Goal: Task Accomplishment & Management: Use online tool/utility

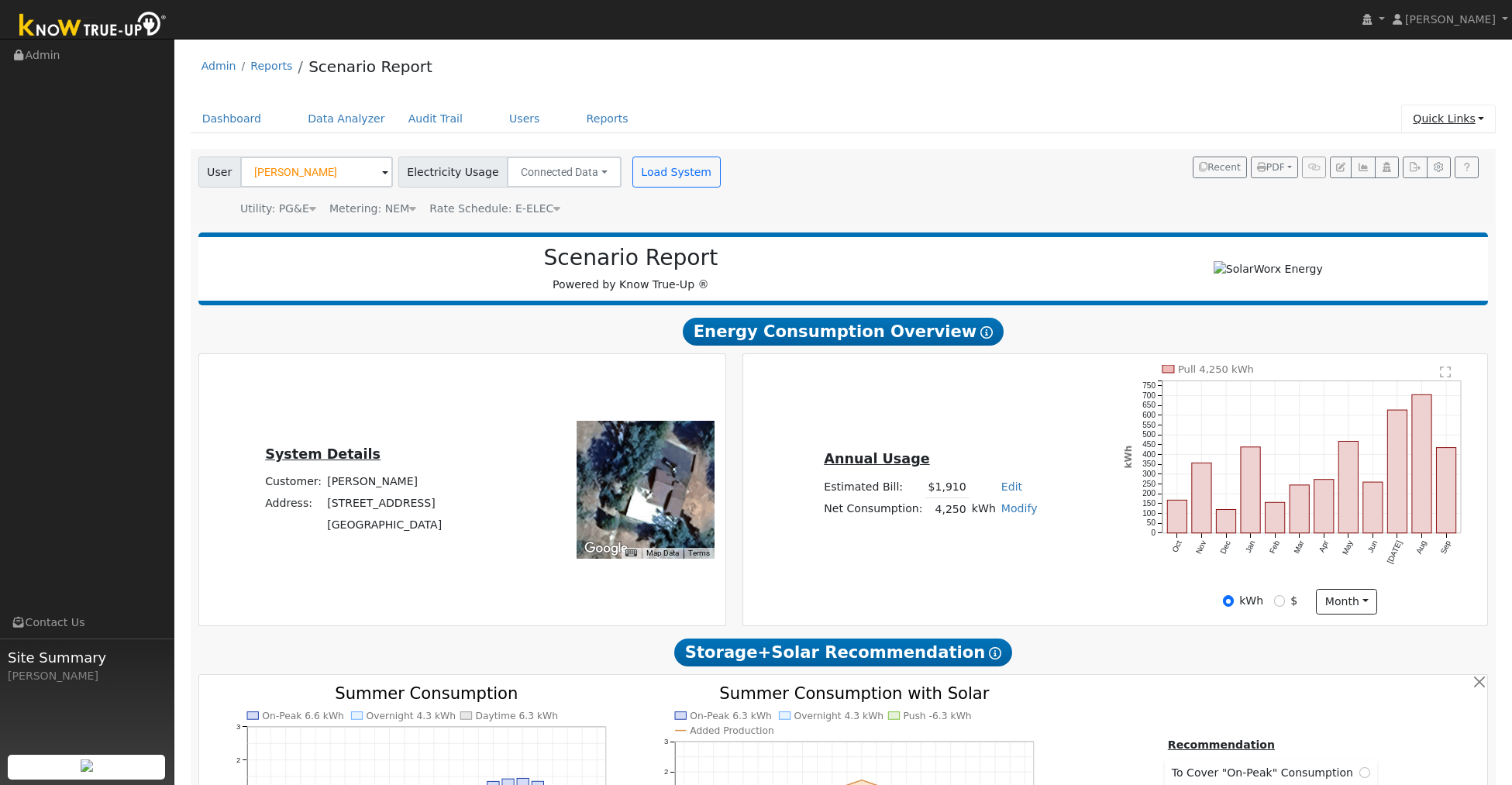
click at [1422, 122] on link "Quick Links" at bounding box center [1448, 119] width 95 height 29
click at [1409, 180] on link "Quick Connect" at bounding box center [1418, 173] width 158 height 21
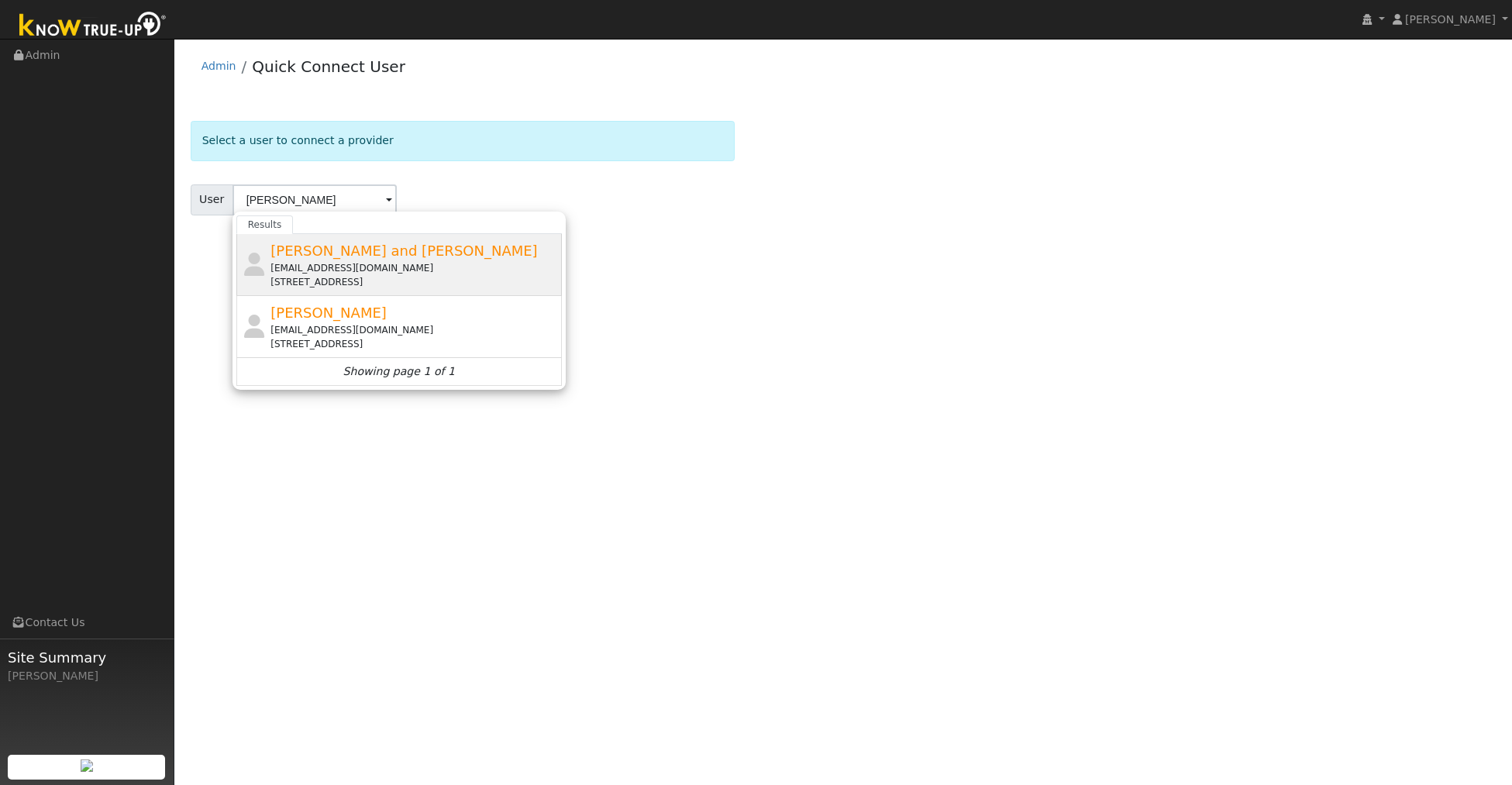
click at [383, 259] on div "Eric and Maria Boklund esboklund@gamil.com 19009 Apple Valley Drive, Sonora, CA…" at bounding box center [414, 264] width 287 height 49
type input "Eric and Maria Boklund"
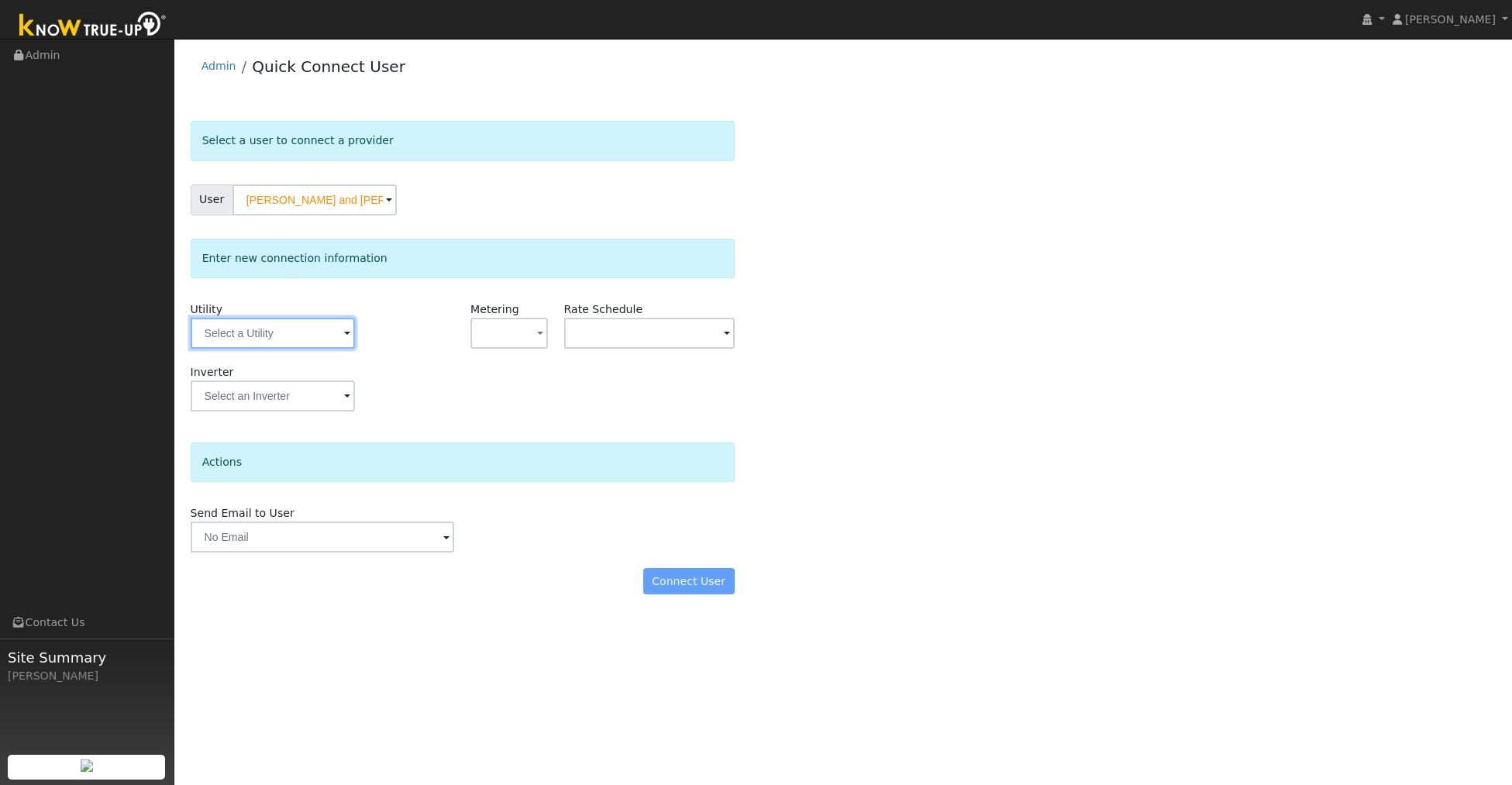
click at [313, 330] on input "text" at bounding box center [273, 332] width 165 height 31
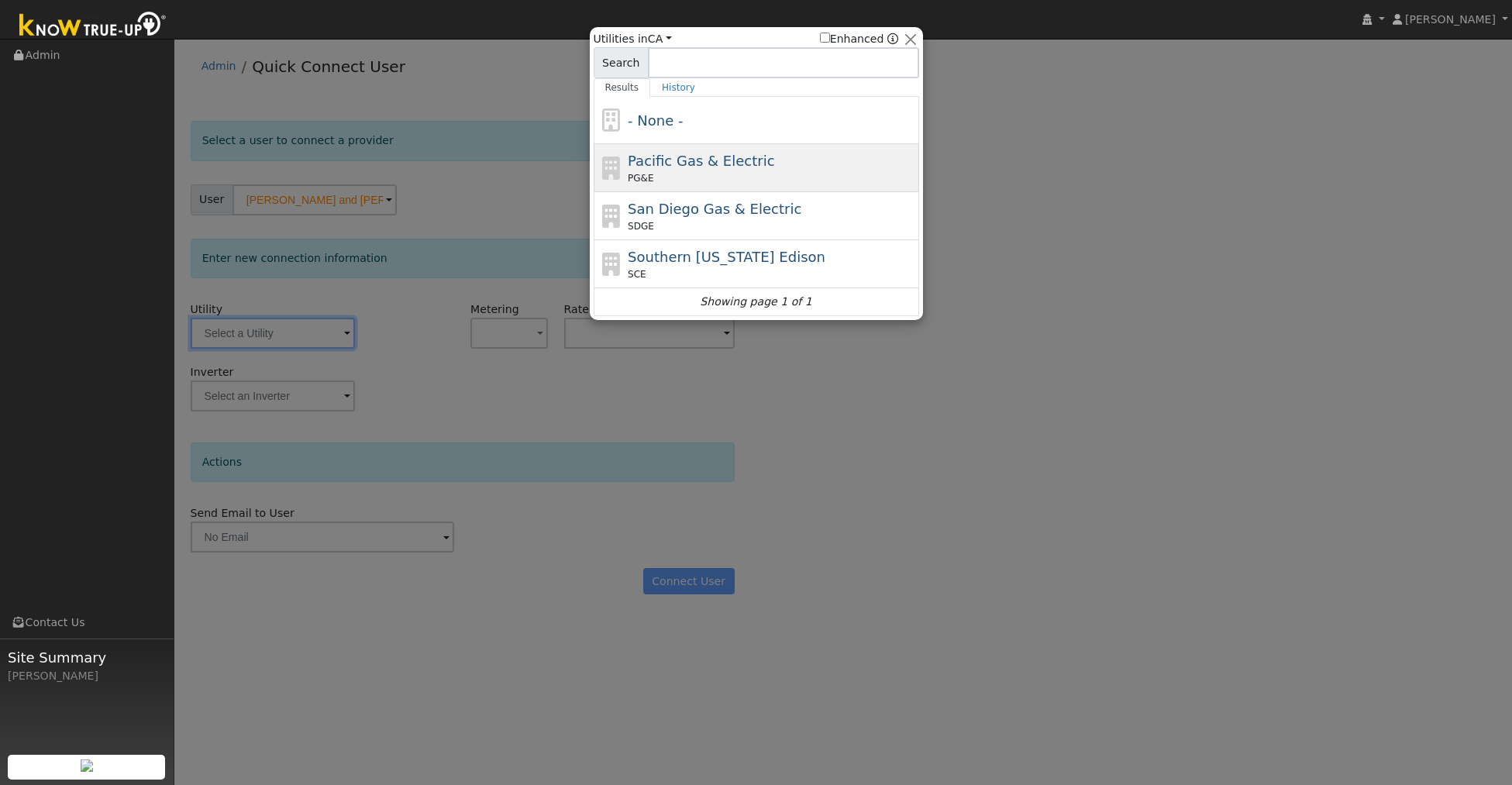
click at [652, 174] on div "PG&E" at bounding box center [771, 178] width 287 height 14
type input "PG&E"
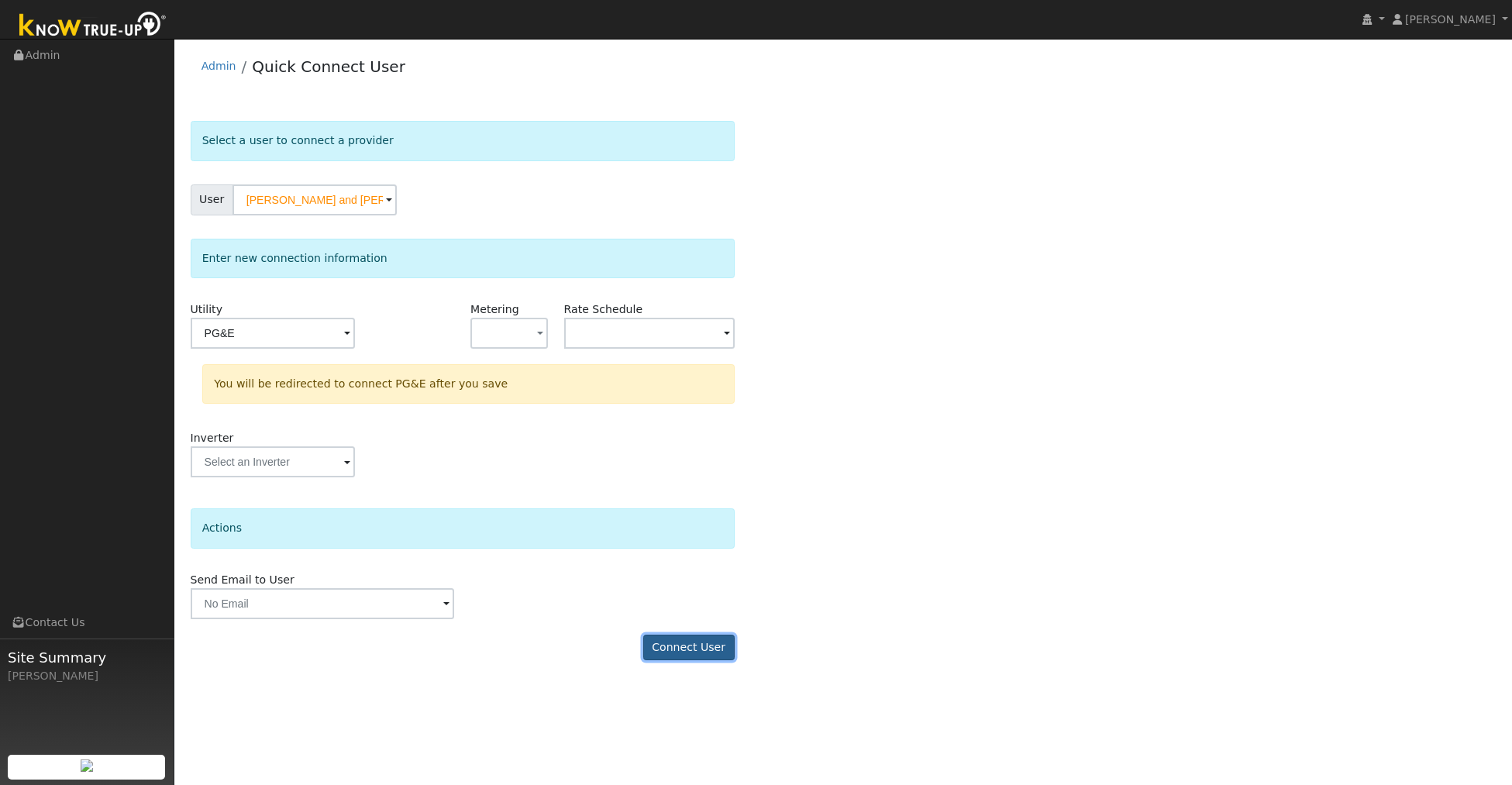
click at [692, 650] on button "Connect User" at bounding box center [689, 647] width 92 height 26
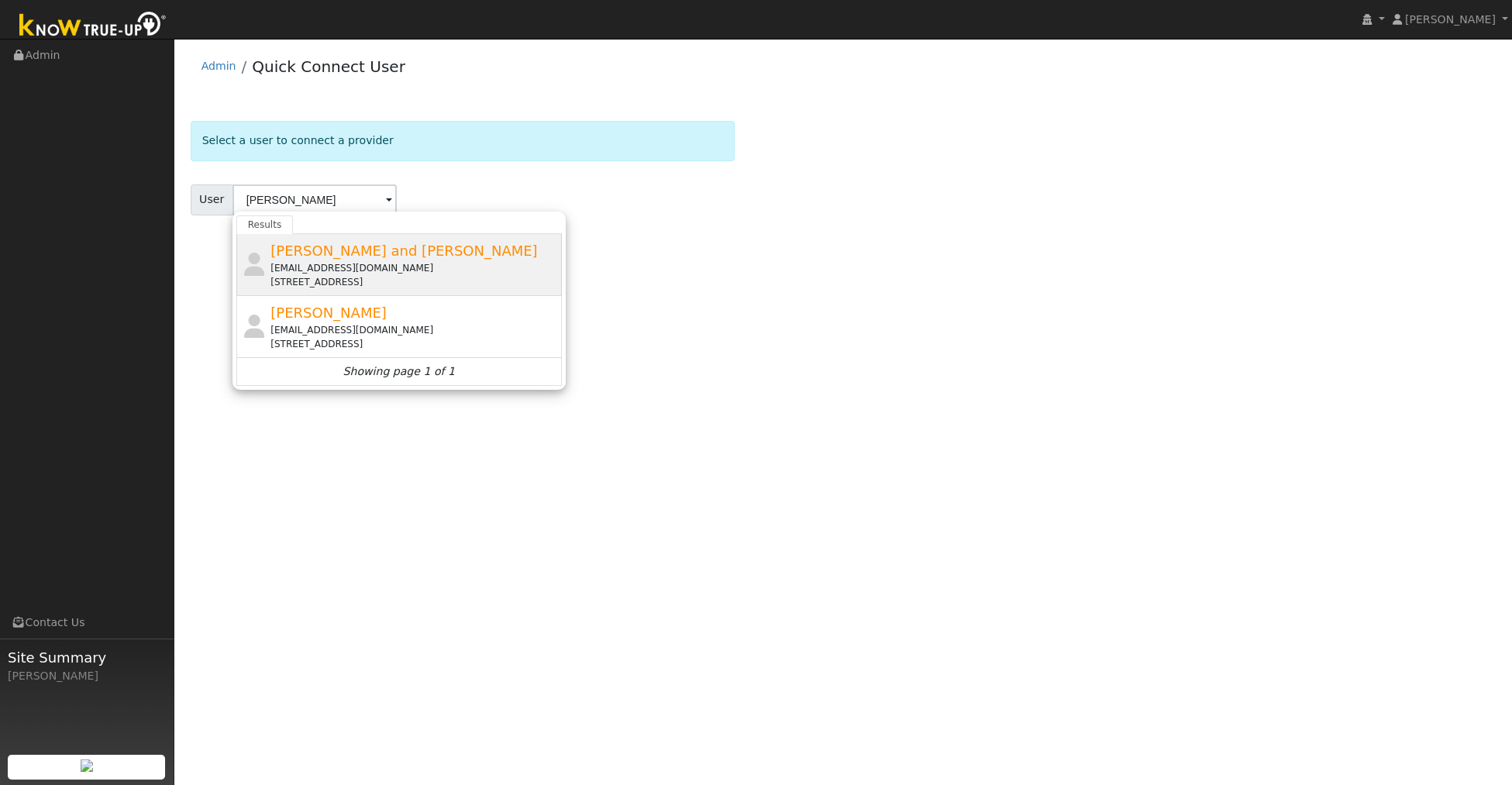
click at [333, 272] on div "esboklund@gamil.com" at bounding box center [414, 268] width 287 height 14
type input "Eric and Maria Boklund"
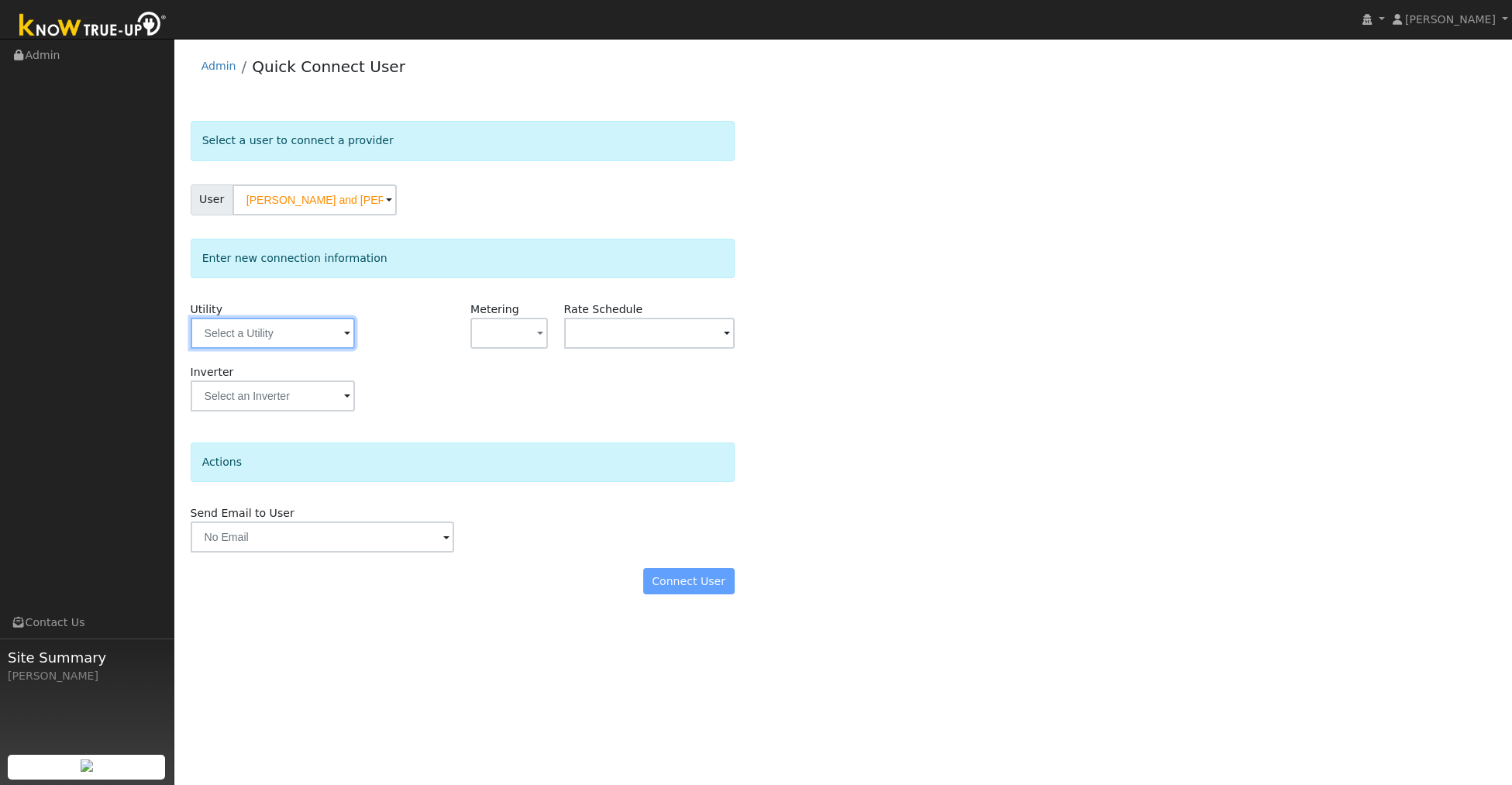
click at [284, 330] on input "text" at bounding box center [273, 332] width 165 height 31
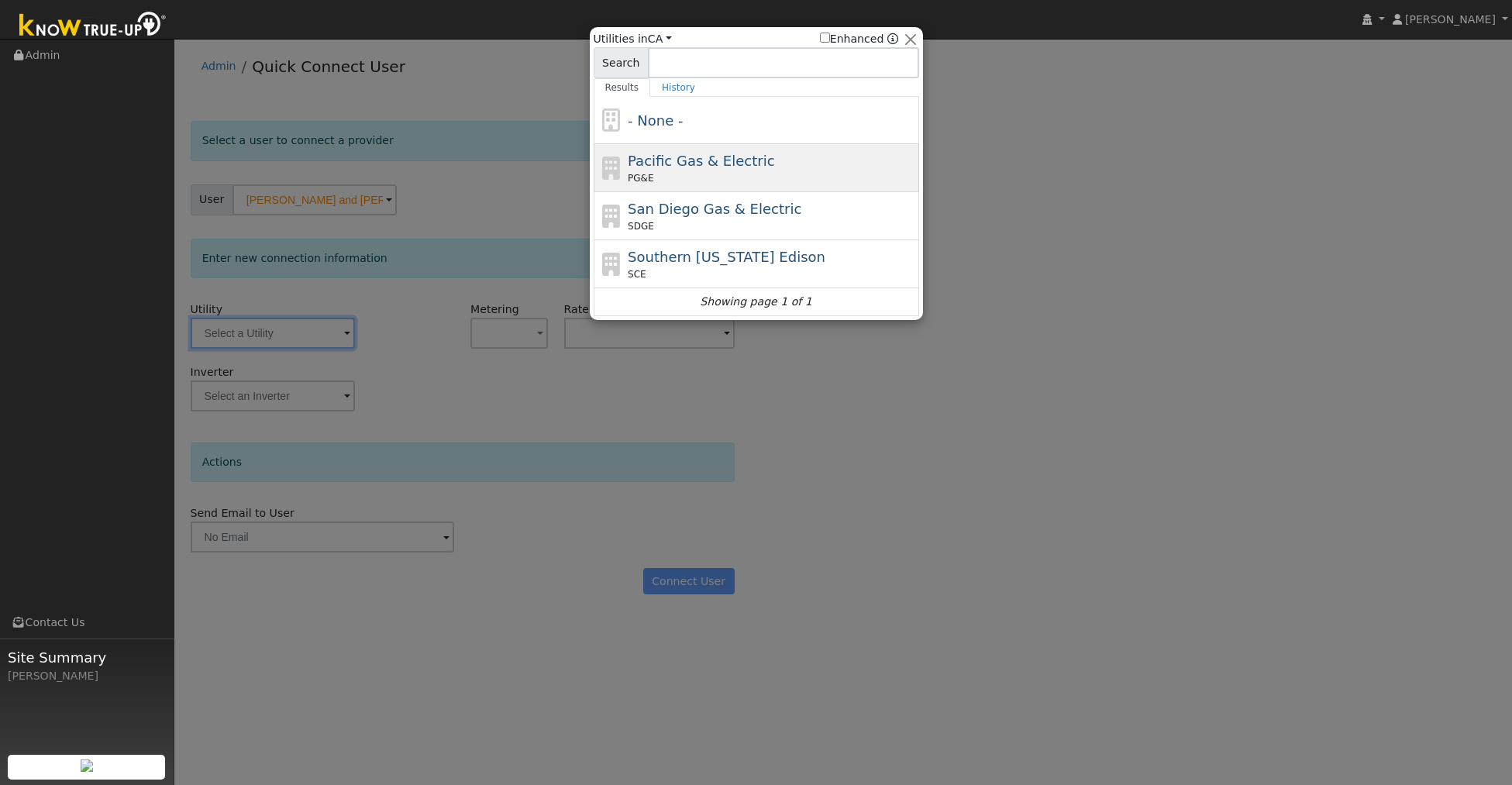
click at [637, 176] on span "PG&E" at bounding box center [641, 178] width 25 height 14
type input "PG&E"
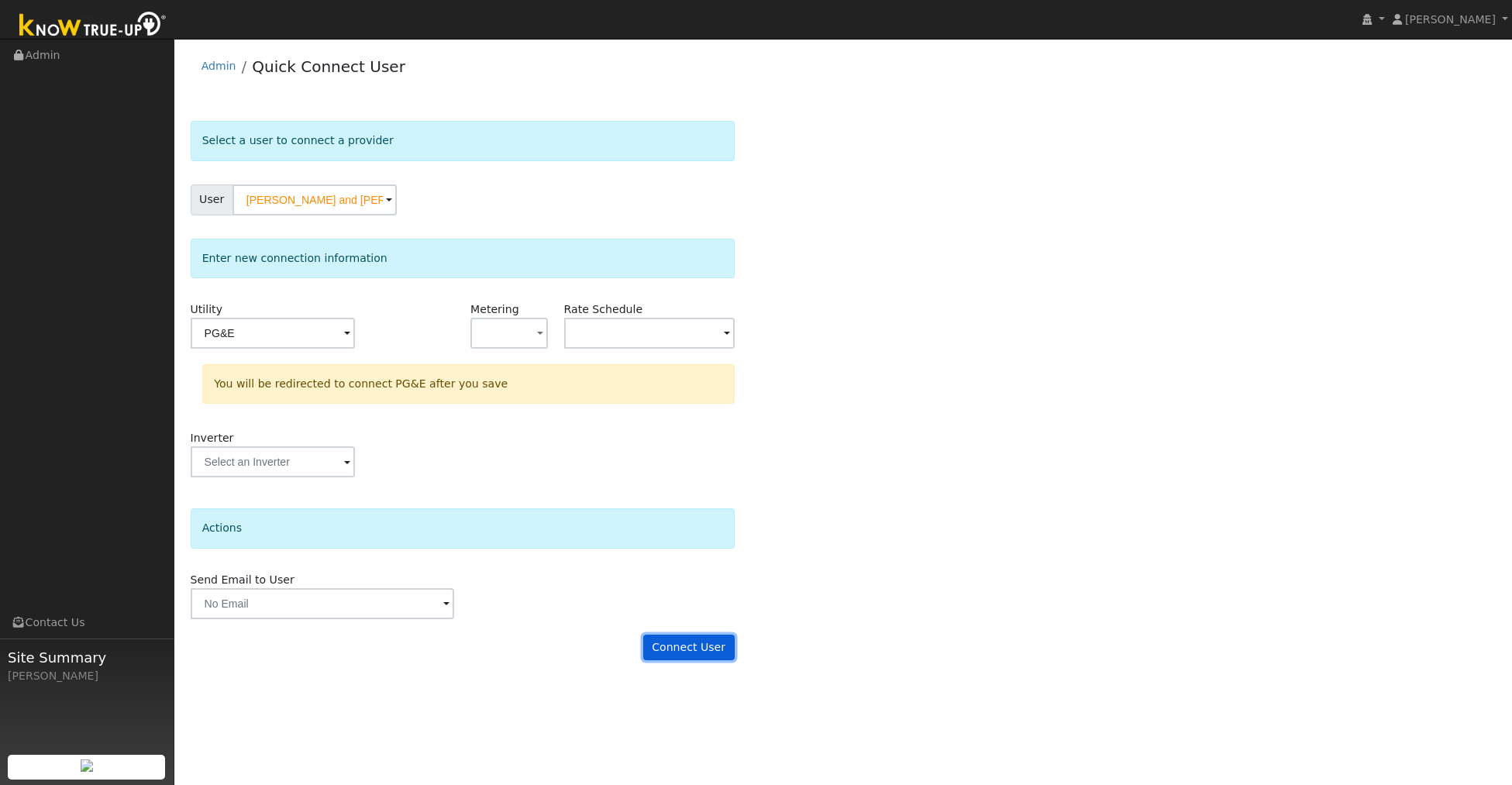
drag, startPoint x: 691, startPoint y: 644, endPoint x: 692, endPoint y: 635, distance: 9.1
click at [690, 643] on button "Connect User" at bounding box center [689, 647] width 92 height 26
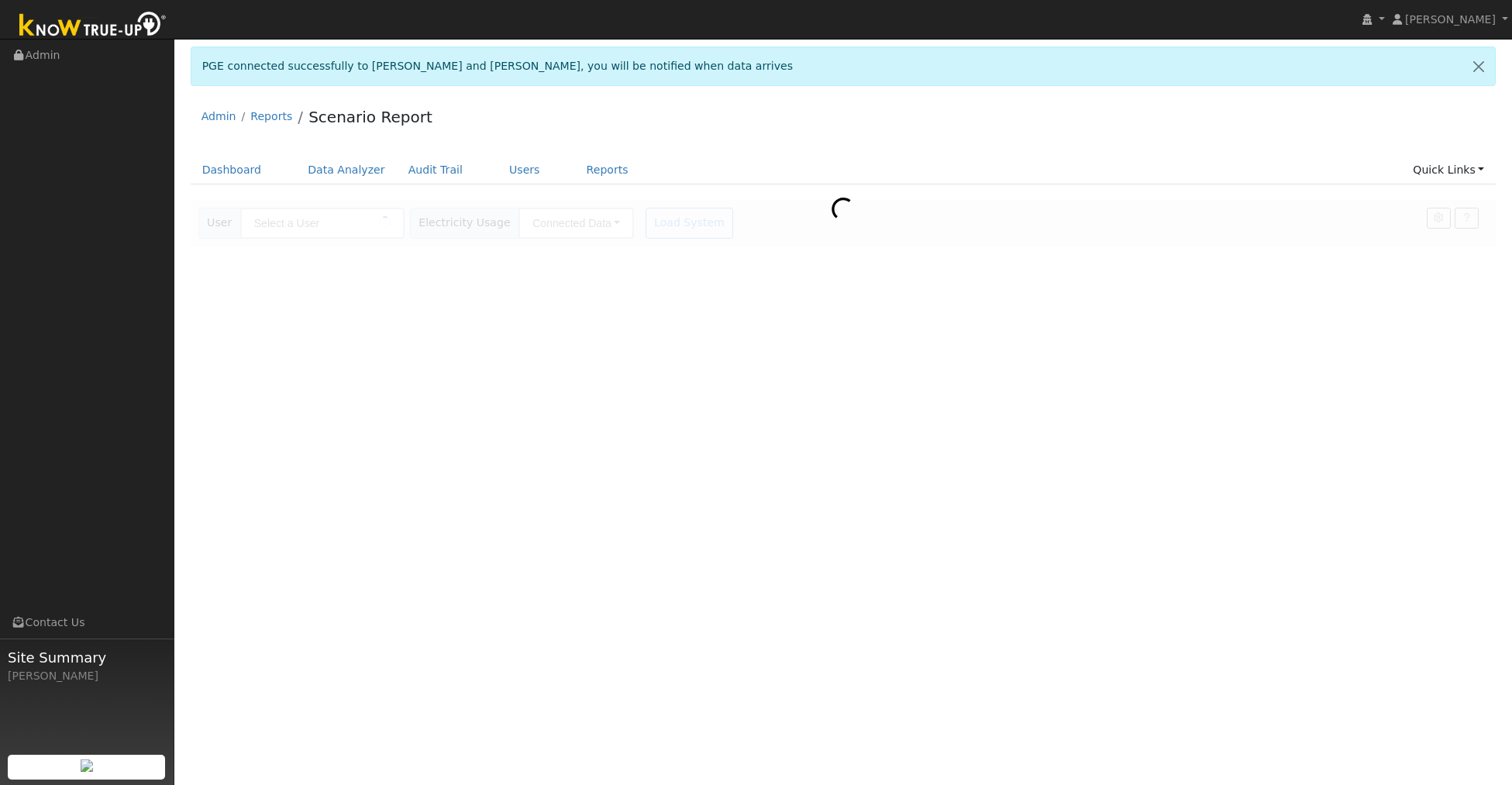
type input "[PERSON_NAME] and [PERSON_NAME]"
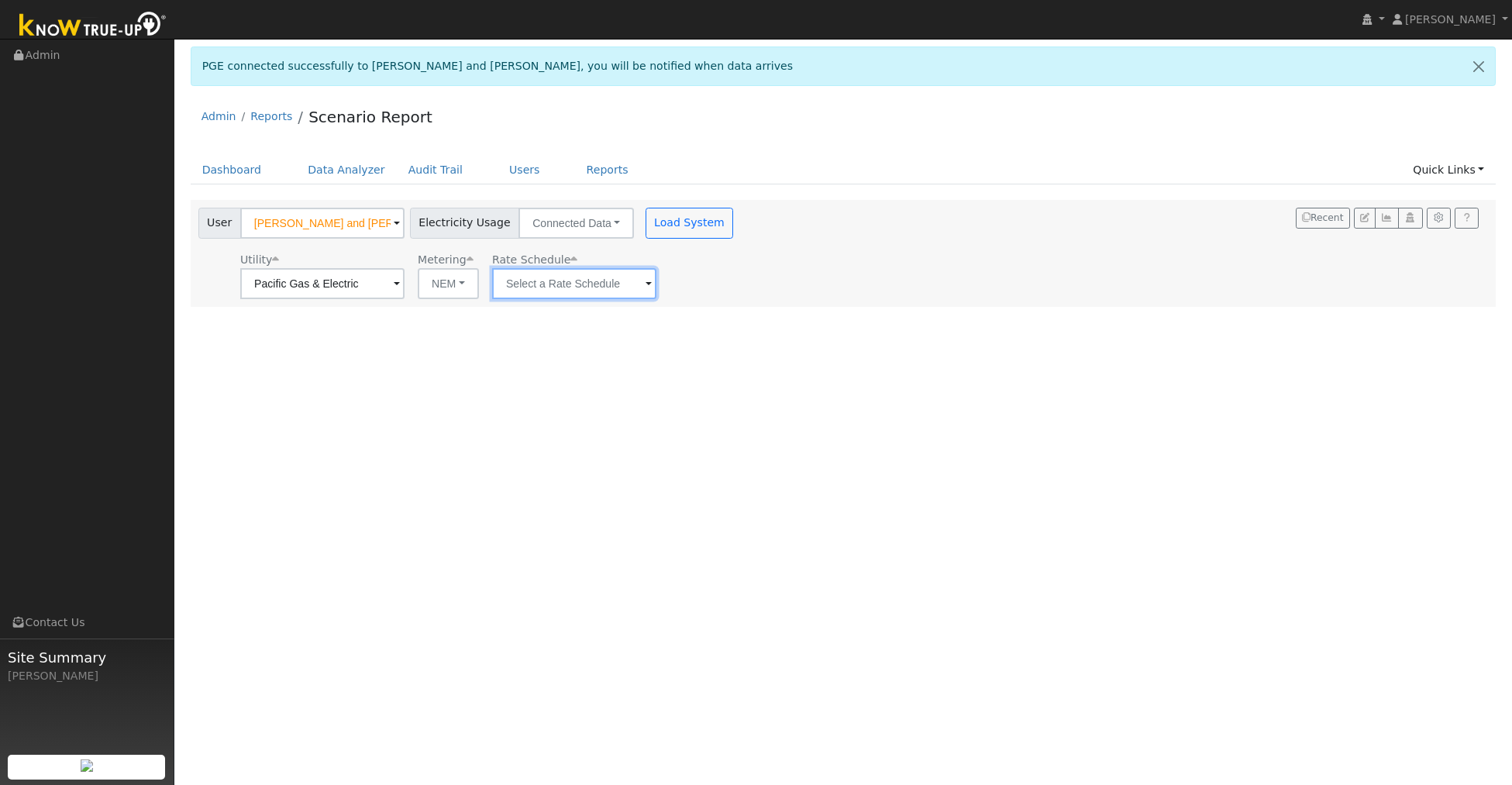
click at [571, 278] on input "text" at bounding box center [575, 283] width 165 height 31
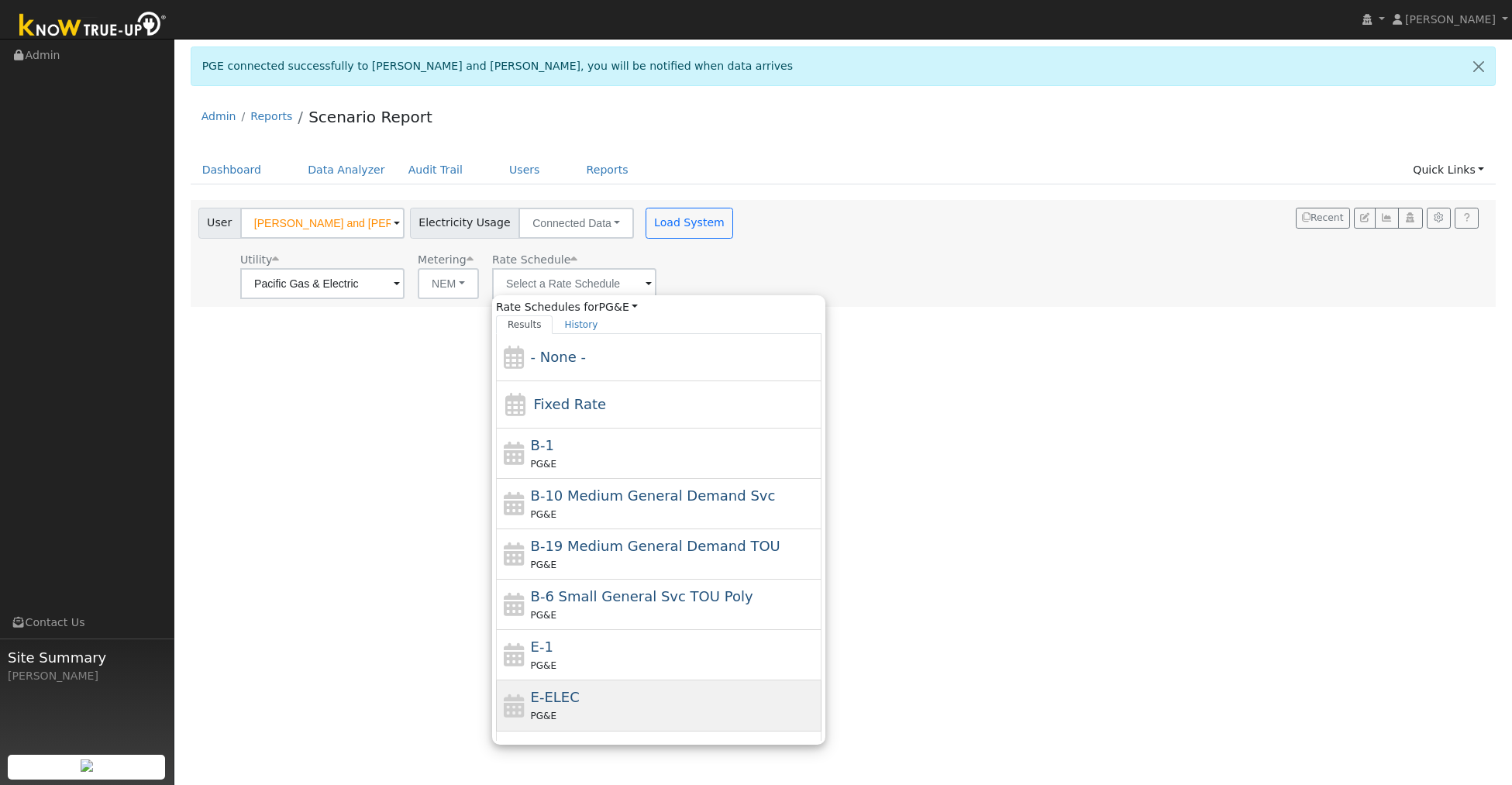
click at [557, 691] on span "E-ELEC" at bounding box center [555, 697] width 49 height 16
type input "E-ELEC"
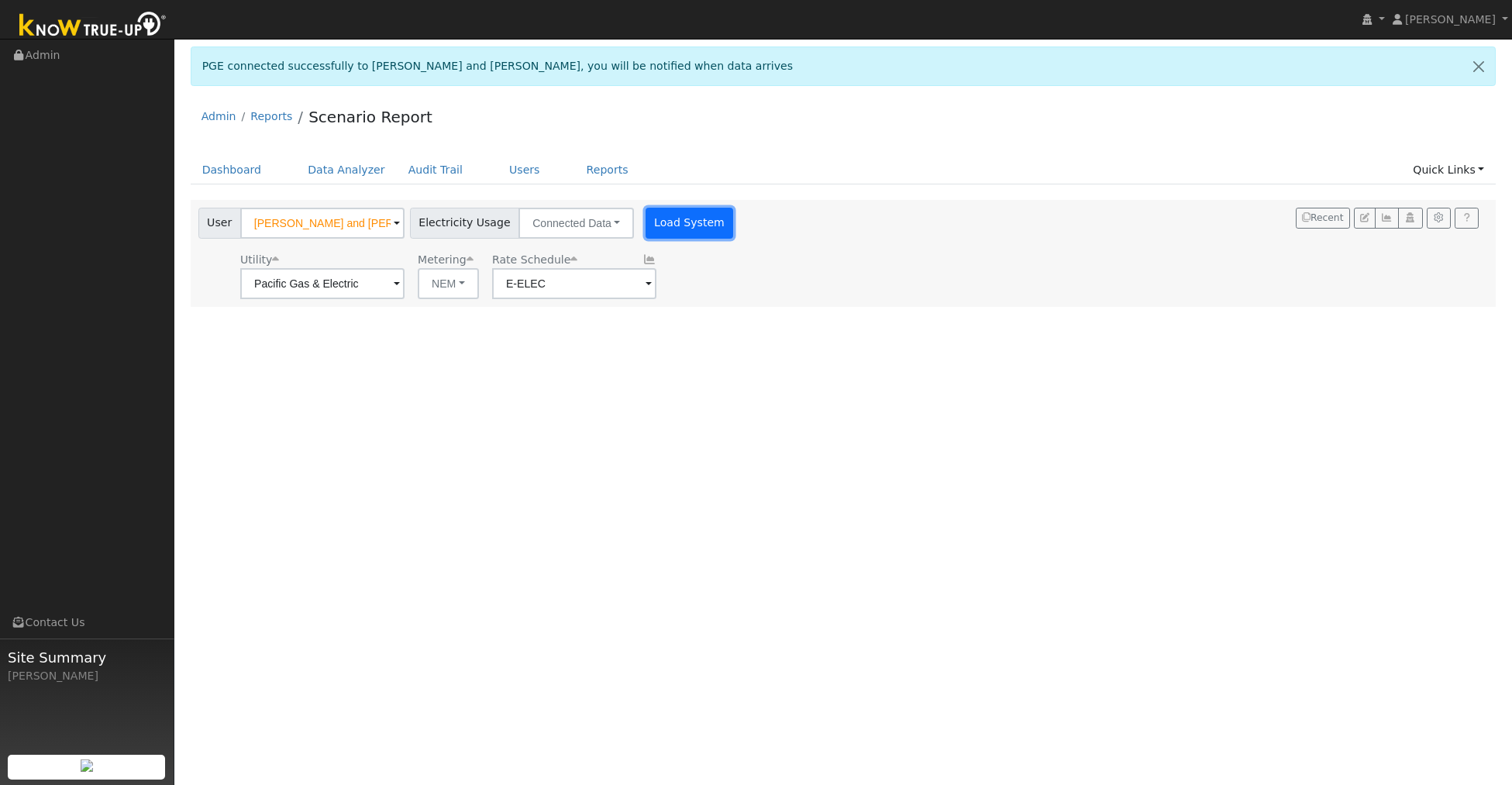
click at [680, 229] on button "Load System" at bounding box center [689, 223] width 88 height 31
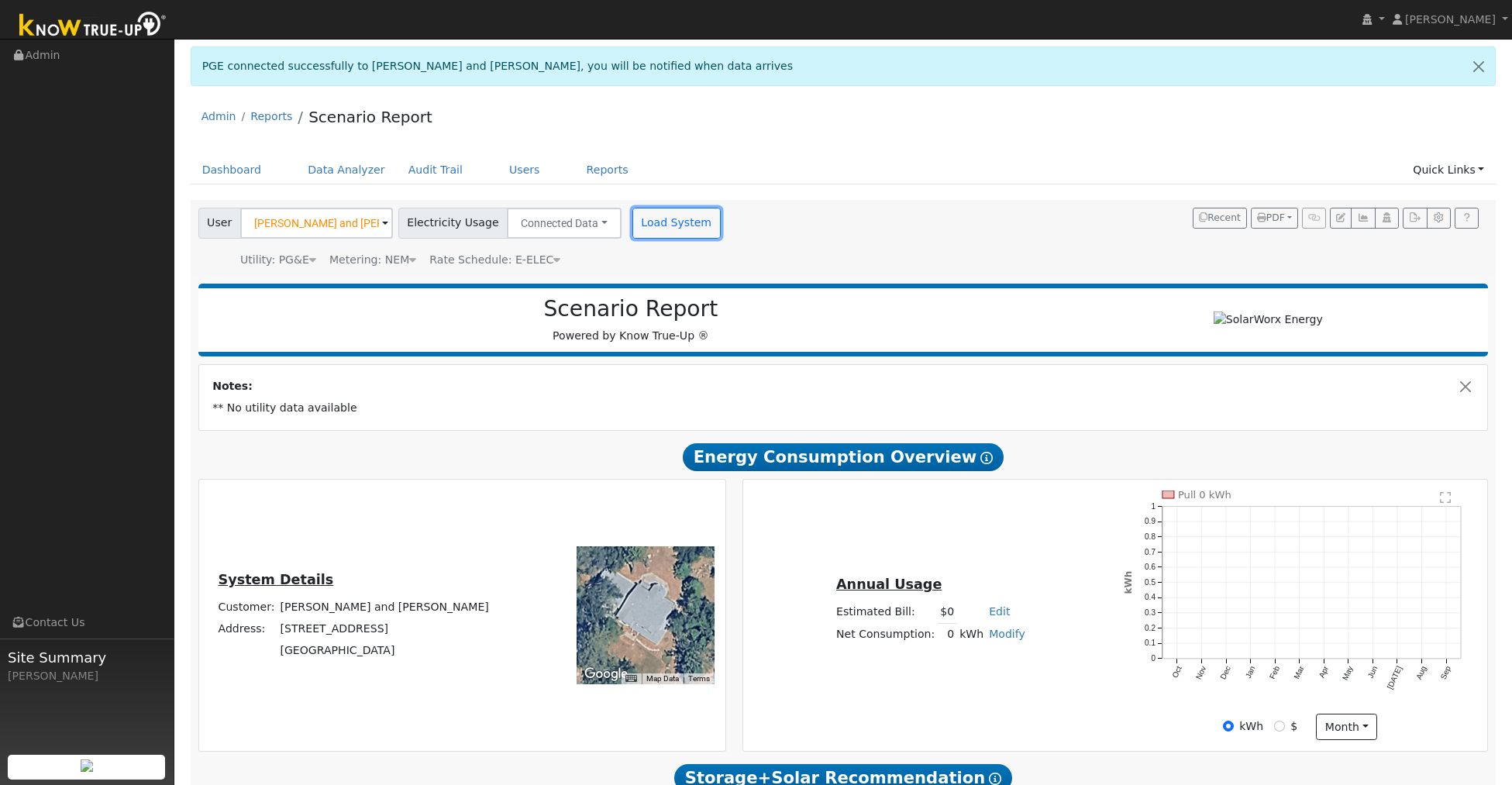
click at [677, 226] on button "Load System" at bounding box center [676, 223] width 88 height 31
click at [664, 224] on button "Load System" at bounding box center [676, 223] width 88 height 31
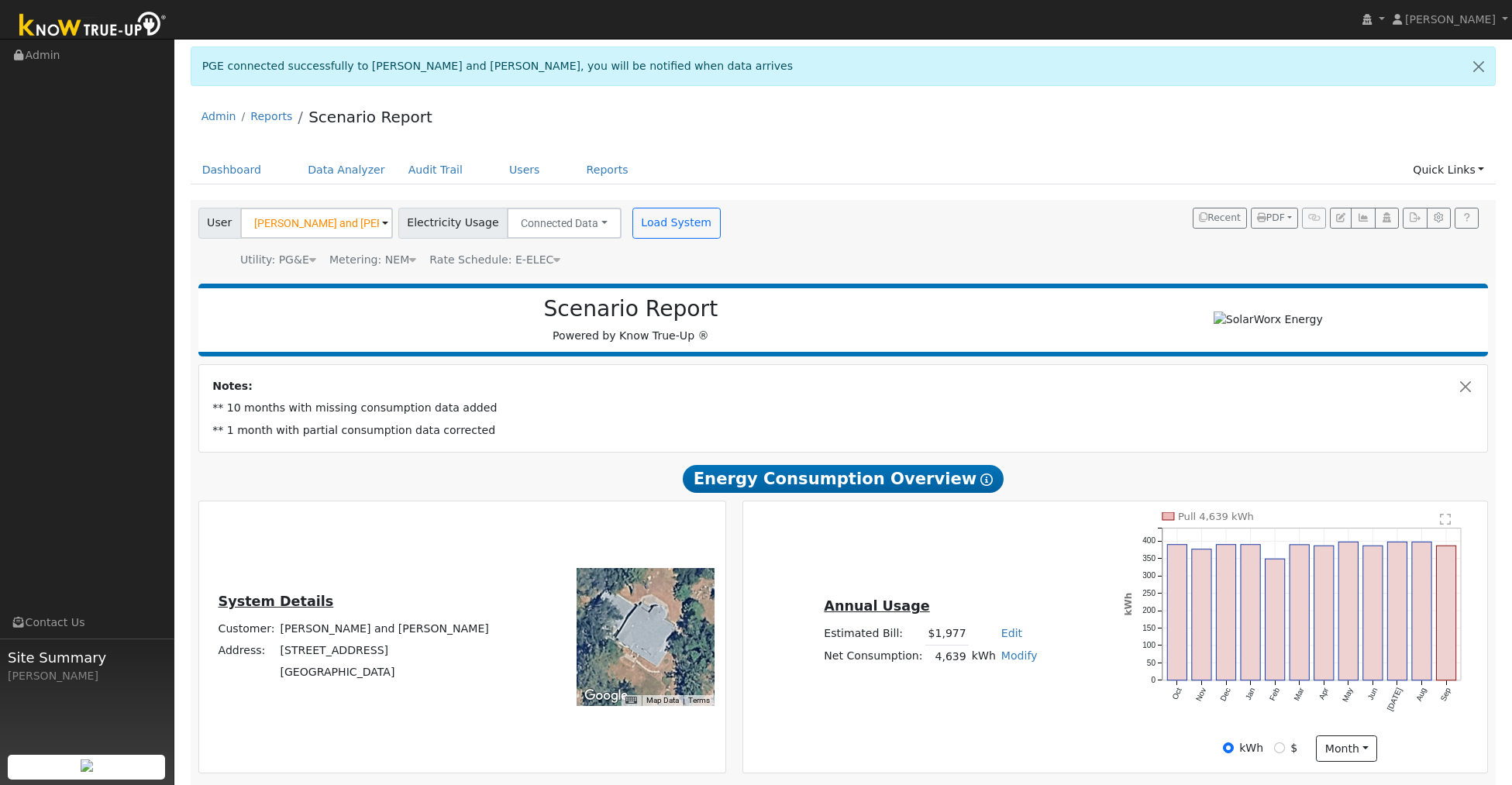
drag, startPoint x: 1467, startPoint y: 653, endPoint x: 1453, endPoint y: 647, distance: 15.2
click at [1461, 651] on icon "Pull 4,639 kWh Oct Nov Dec Jan Feb Mar Apr May Jun [DATE] Aug Sep 0 50 100 150 …" at bounding box center [1300, 624] width 353 height 223
drag, startPoint x: 932, startPoint y: 410, endPoint x: 905, endPoint y: 383, distance: 38.2
click at [929, 408] on td "** 10 months with missing consumption data added" at bounding box center [844, 408] width 1268 height 21
click at [633, 216] on button "Load System" at bounding box center [676, 223] width 88 height 31
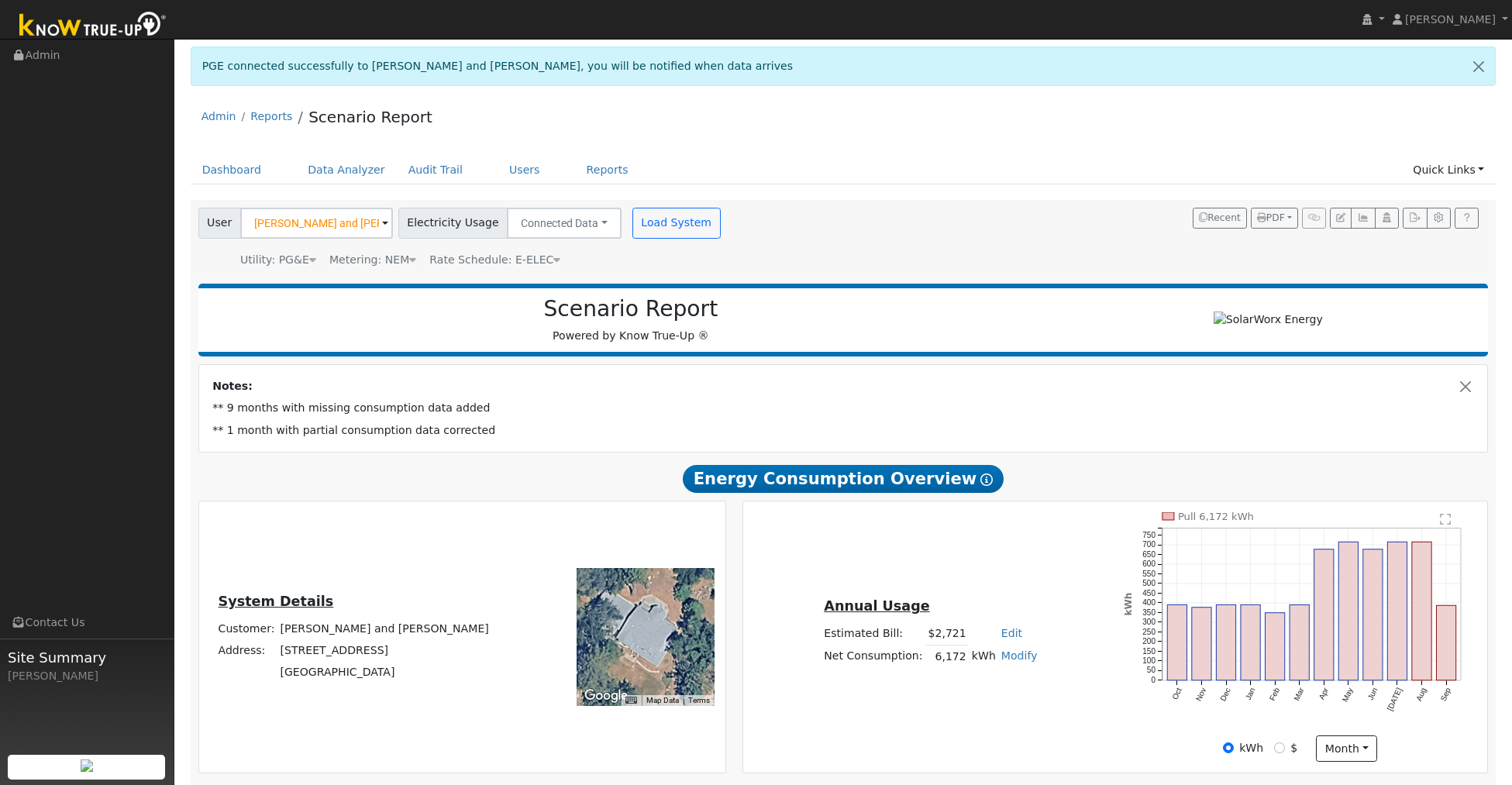
drag, startPoint x: 1432, startPoint y: 520, endPoint x: 1428, endPoint y: 539, distance: 19.4
click at [1432, 520] on icon "Pull 6,172 kWh Oct Nov Dec Jan Feb Mar Apr May Jun [DATE] Aug Sep 0 50 100 150 …" at bounding box center [1300, 624] width 353 height 223
click at [644, 222] on button "Load System" at bounding box center [676, 223] width 88 height 31
click at [641, 222] on button "Load System" at bounding box center [676, 223] width 88 height 31
click at [1376, 493] on h2 "Energy Consumption Overview Show Help" at bounding box center [844, 478] width 1291 height 29
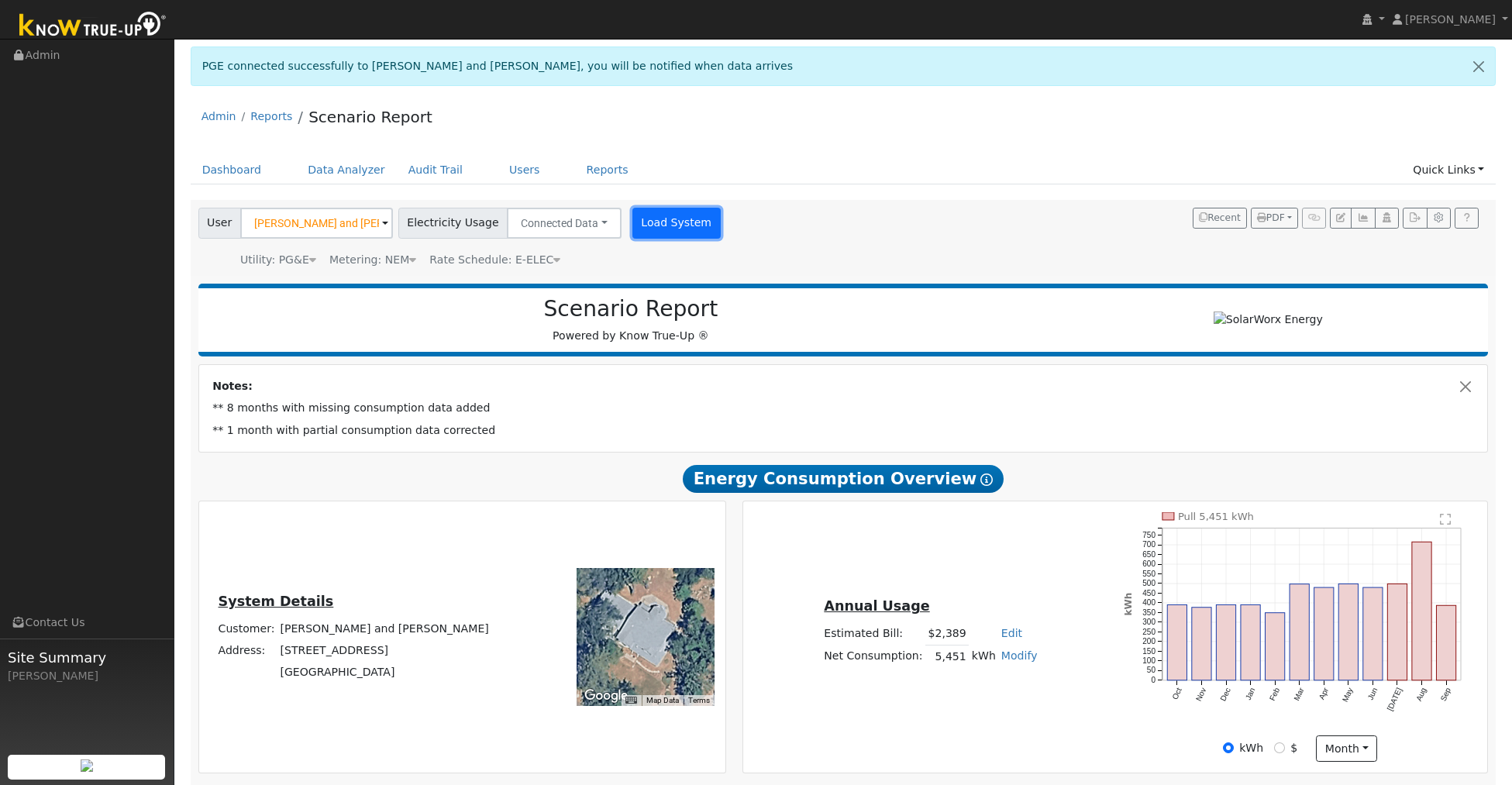
click at [635, 219] on button "Load System" at bounding box center [676, 223] width 88 height 31
click at [659, 227] on button "Load System" at bounding box center [676, 223] width 88 height 31
drag, startPoint x: 648, startPoint y: 232, endPoint x: 557, endPoint y: 329, distance: 133.0
click at [647, 232] on button "Load System" at bounding box center [676, 223] width 88 height 31
click at [658, 220] on button "Load System" at bounding box center [676, 223] width 88 height 31
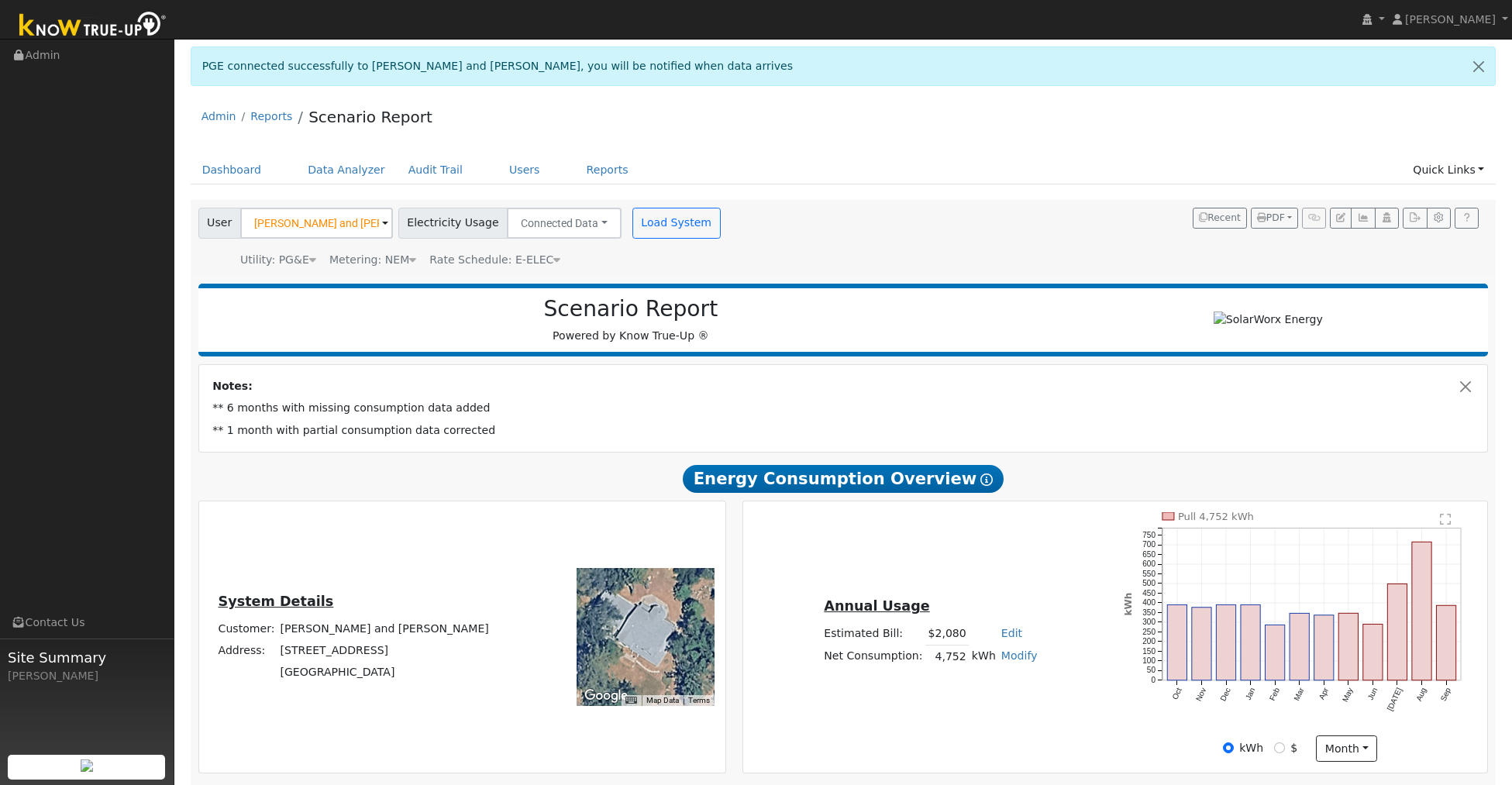
click at [658, 220] on div "Load System" at bounding box center [678, 223] width 98 height 31
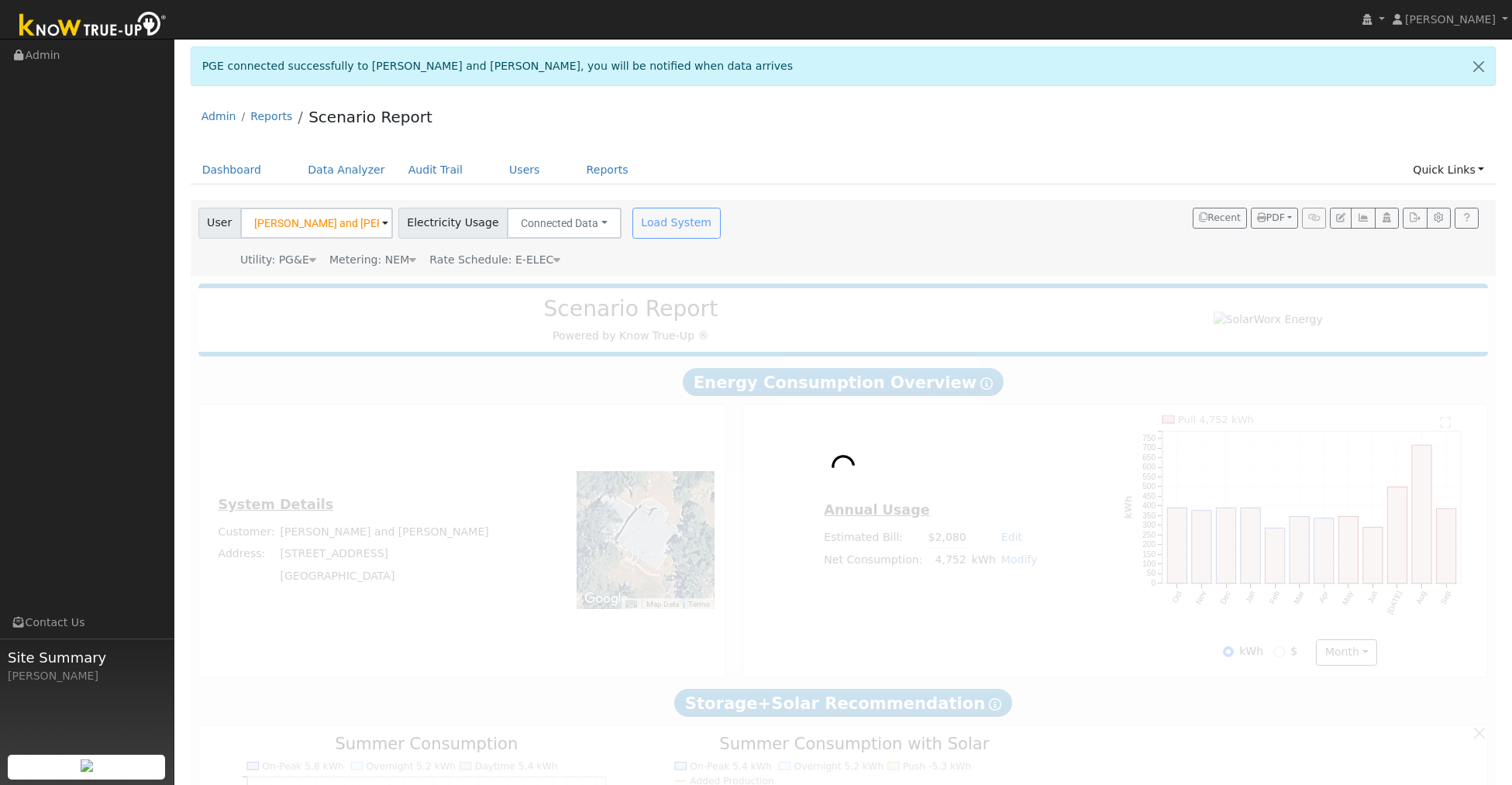
click at [797, 220] on div "User [PERSON_NAME] and [PERSON_NAME] Account Default Account Default Account [S…" at bounding box center [840, 235] width 1291 height 66
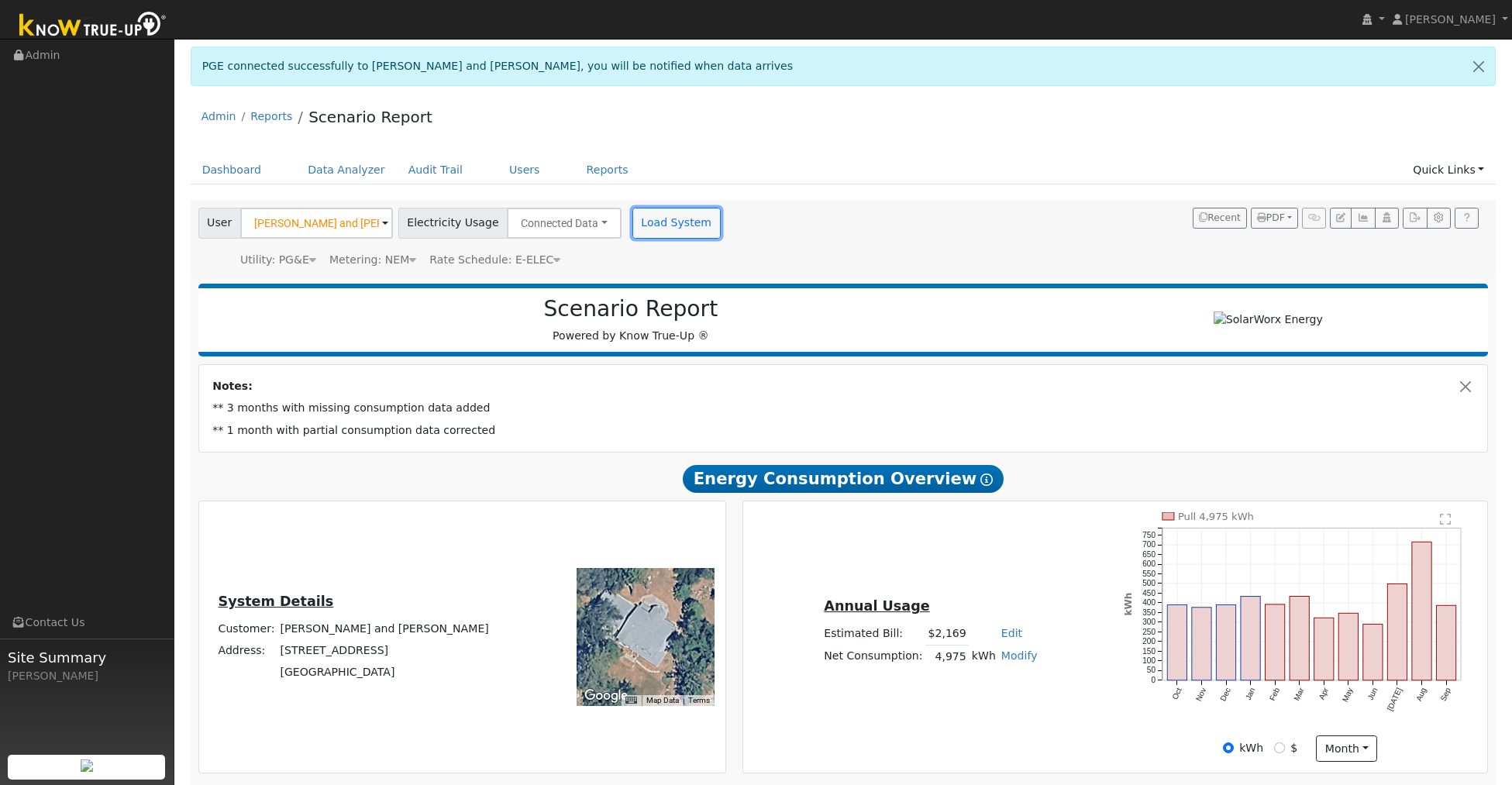
click at [672, 231] on button "Load System" at bounding box center [676, 223] width 88 height 31
click at [673, 221] on button "Load System" at bounding box center [676, 223] width 88 height 31
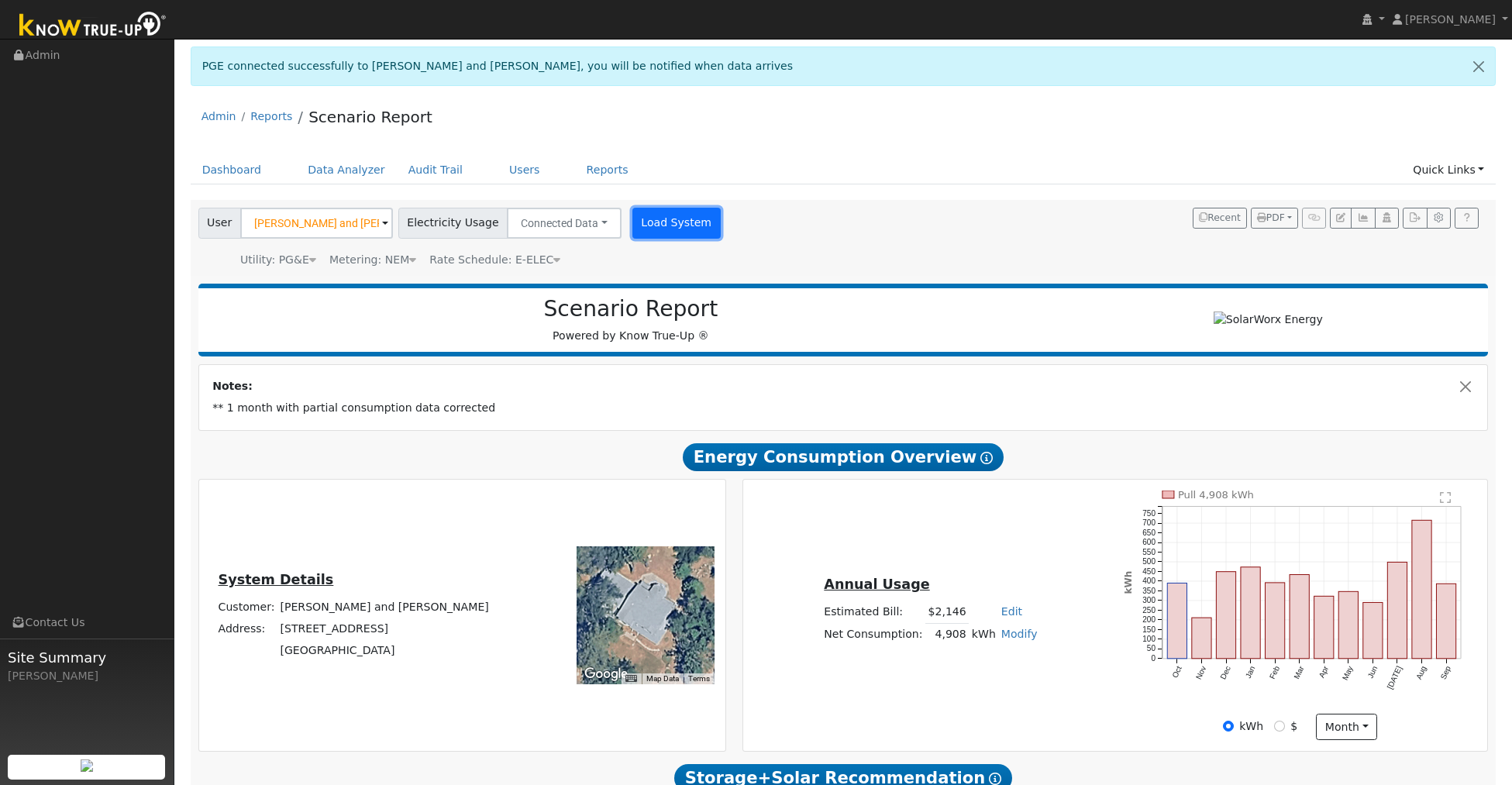
click at [683, 216] on button "Load System" at bounding box center [676, 223] width 88 height 31
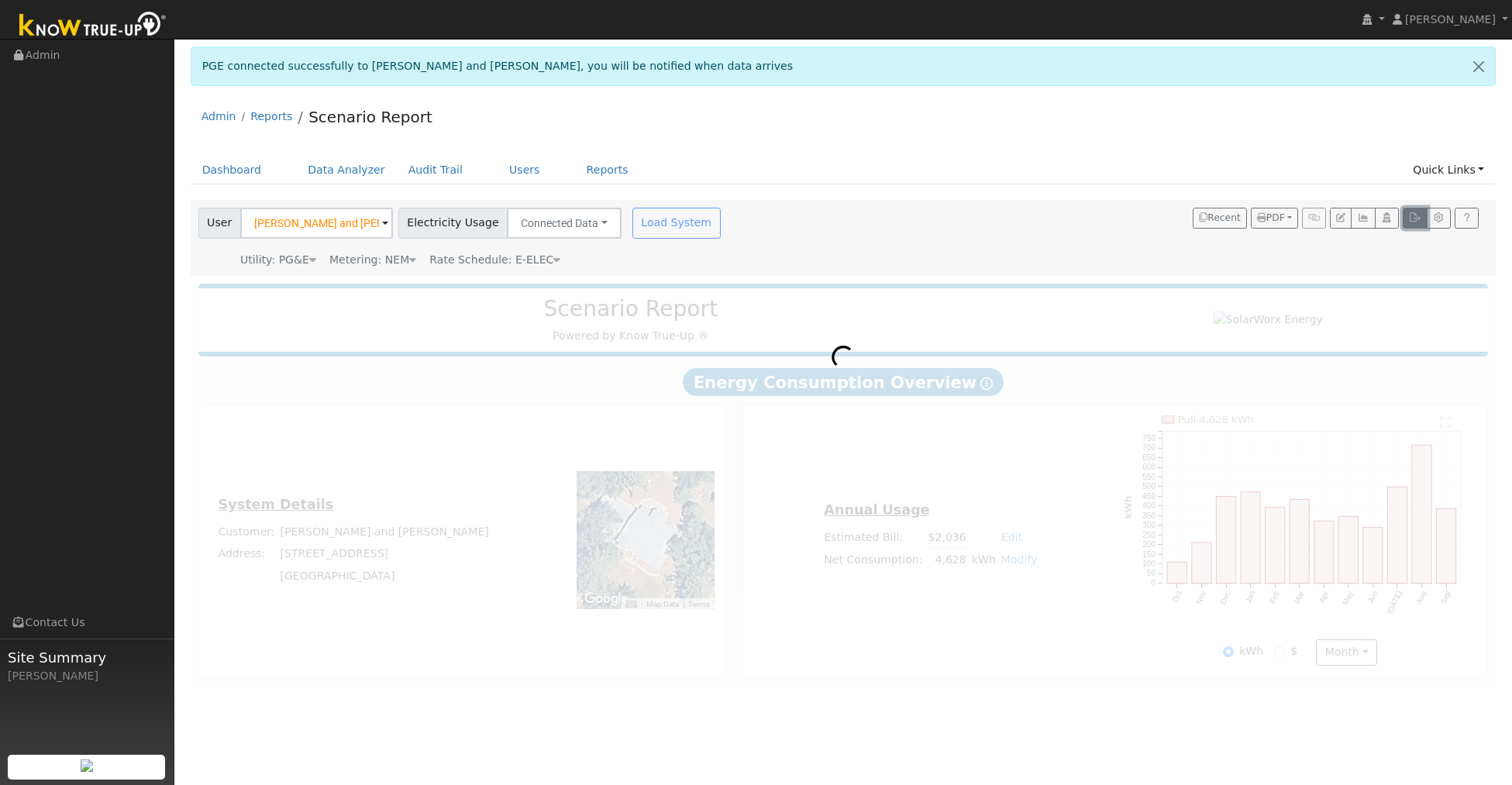
click at [1410, 220] on icon "button" at bounding box center [1415, 218] width 12 height 10
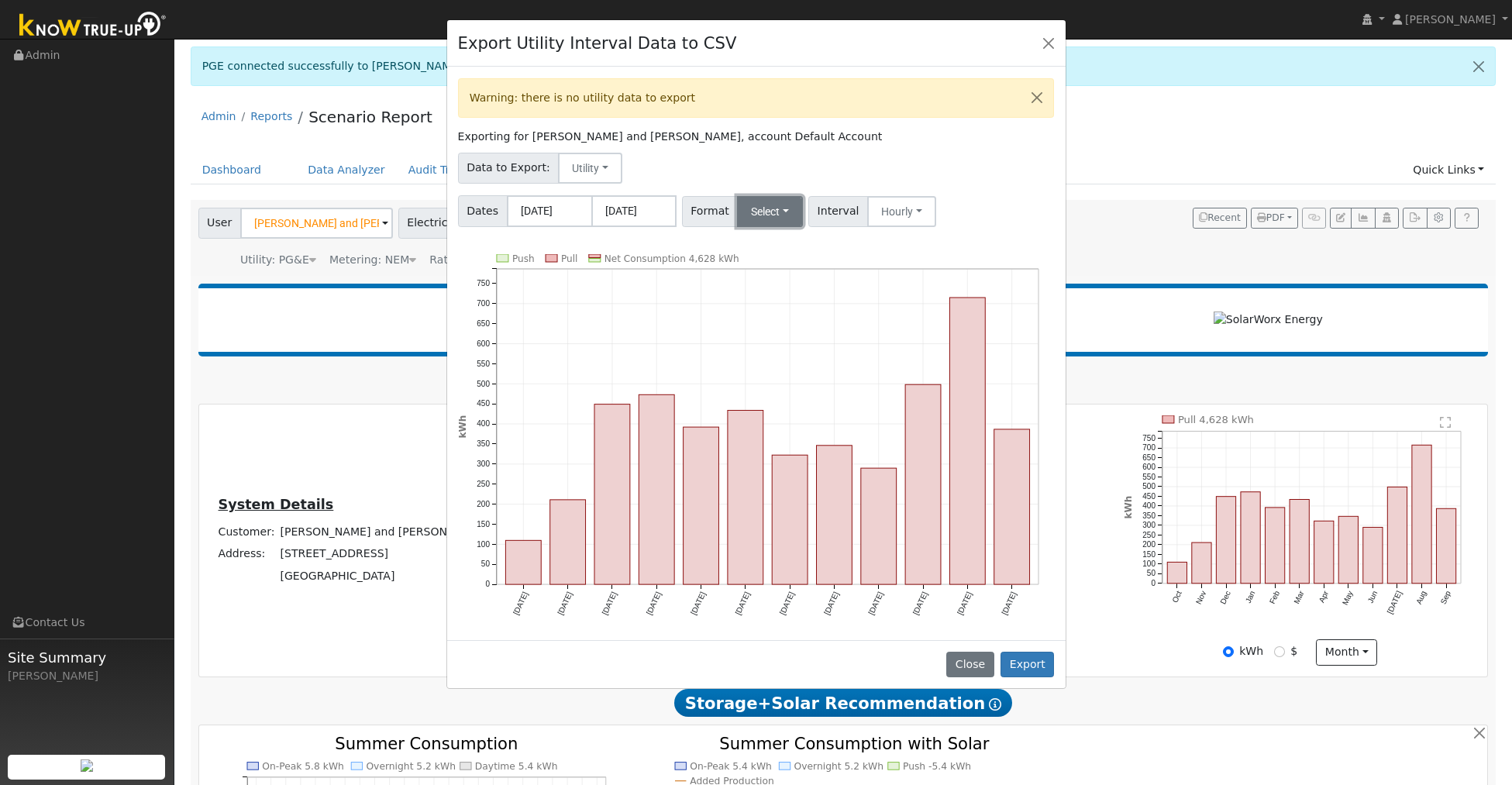
click at [775, 212] on button "Select" at bounding box center [770, 211] width 66 height 31
click at [780, 252] on link "Generic" at bounding box center [790, 245] width 111 height 21
click at [1033, 660] on button "Export" at bounding box center [1027, 664] width 53 height 26
